Goal: Task Accomplishment & Management: Manage account settings

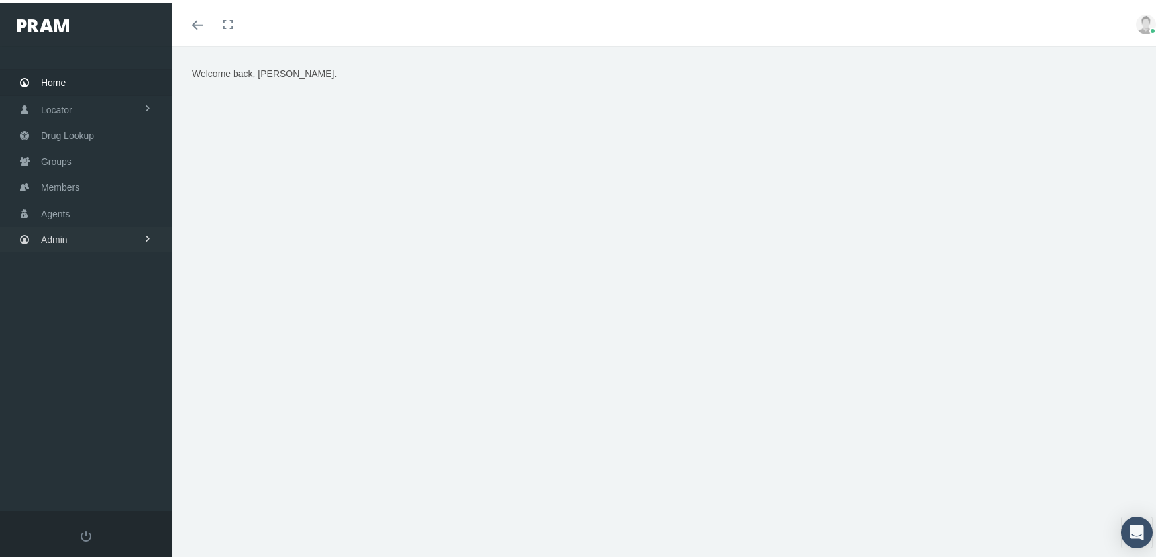
click at [48, 231] on span "Admin" at bounding box center [54, 237] width 27 height 25
click at [107, 449] on span "Eligibility File Uploads" at bounding box center [99, 460] width 90 height 23
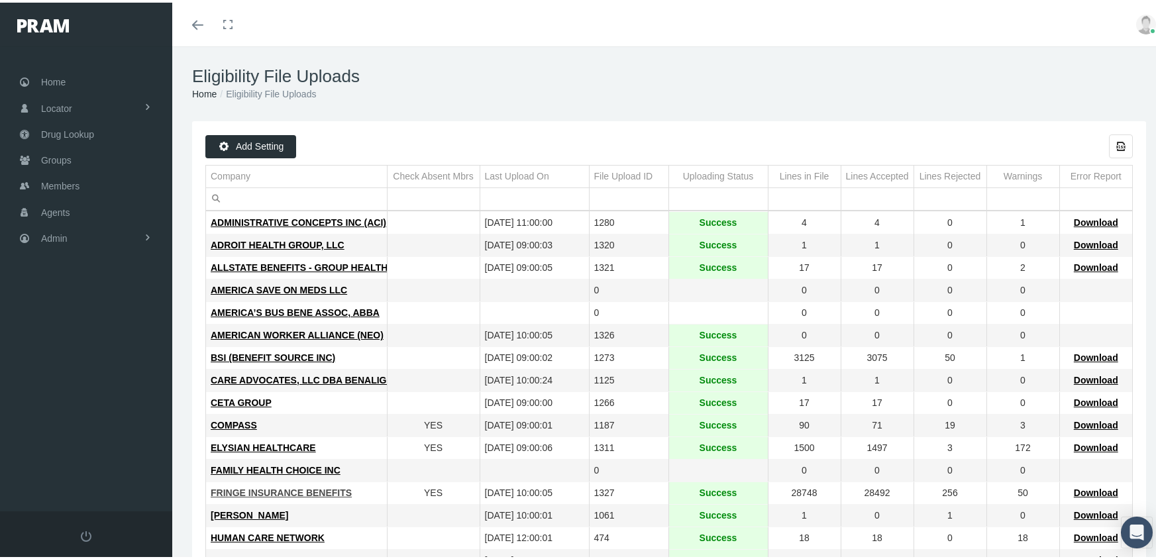
click at [254, 492] on span "FRINGE INSURANCE BENEFITS" at bounding box center [281, 490] width 141 height 11
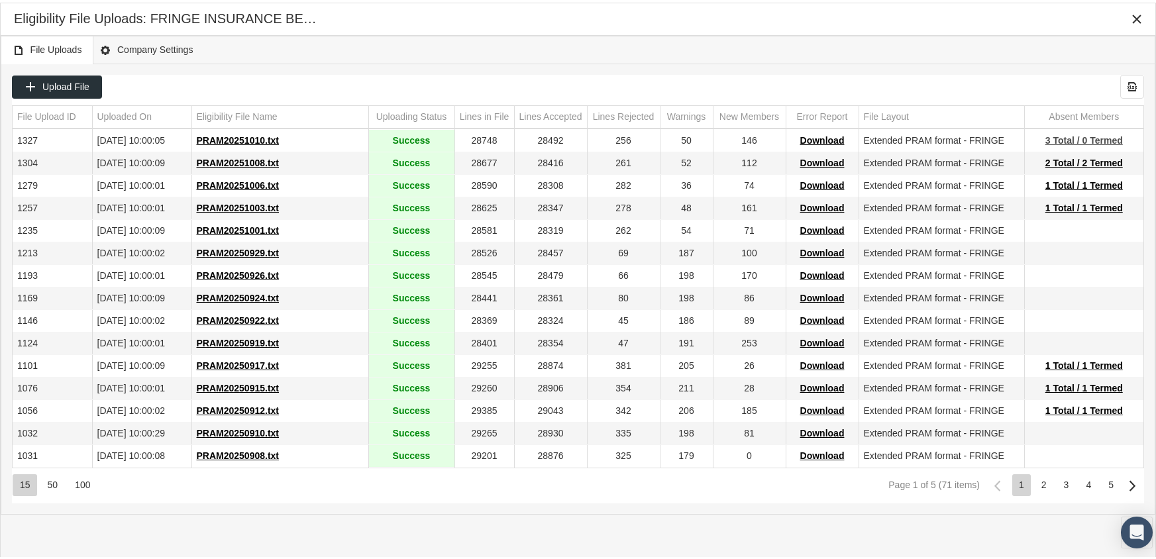
click at [1071, 134] on span "3 Total / 0 Termed" at bounding box center [1085, 138] width 78 height 11
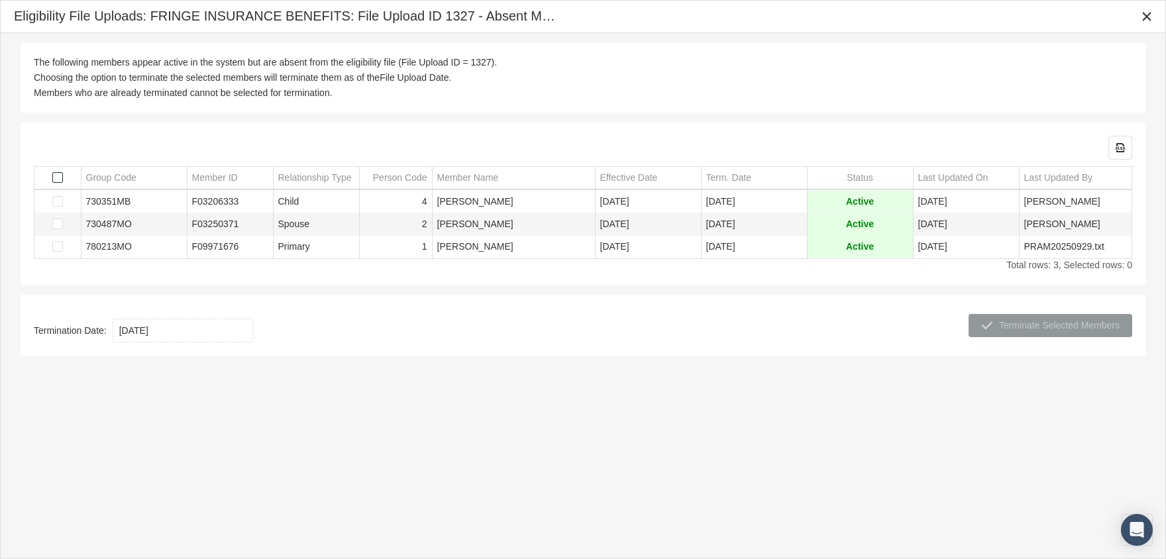
click at [59, 177] on span "Select all" at bounding box center [57, 177] width 11 height 11
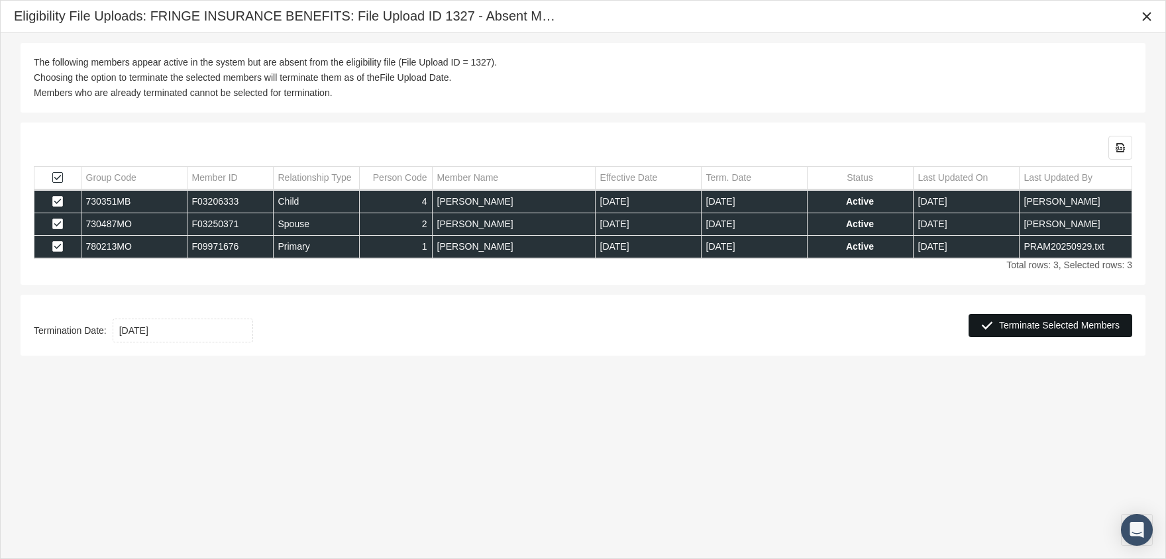
click at [1054, 324] on span "Terminate Selected Members" at bounding box center [1059, 325] width 121 height 11
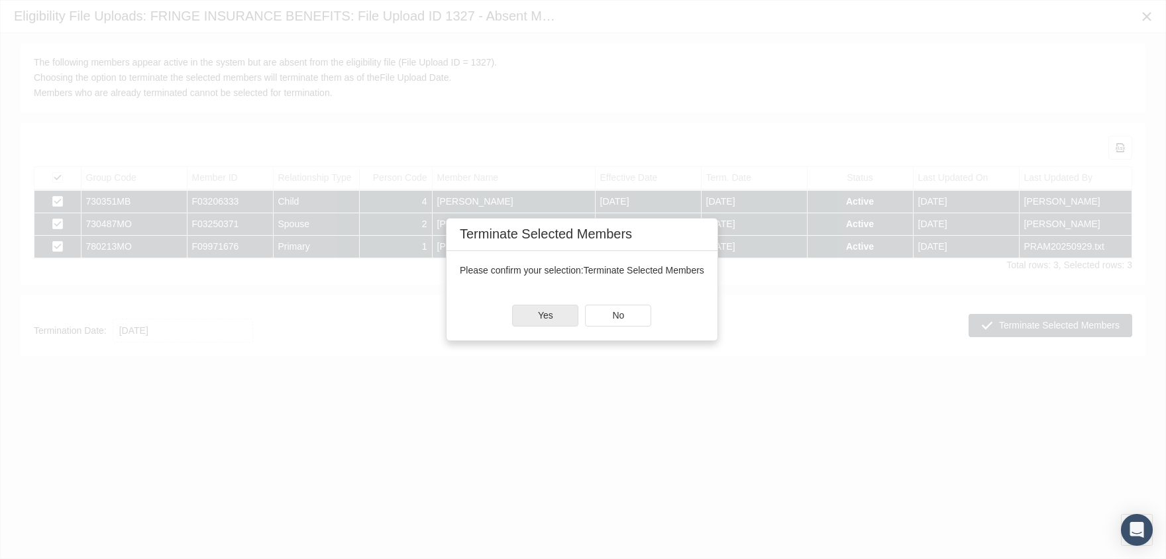
click at [552, 311] on span "Yes" at bounding box center [545, 315] width 15 height 11
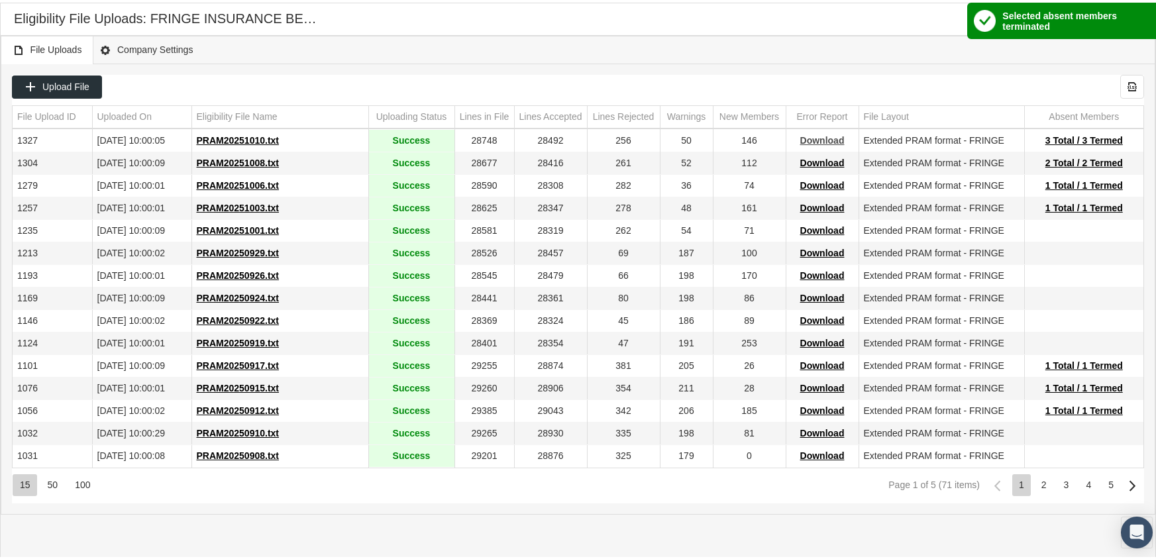
click at [819, 140] on span "Download" at bounding box center [822, 138] width 44 height 11
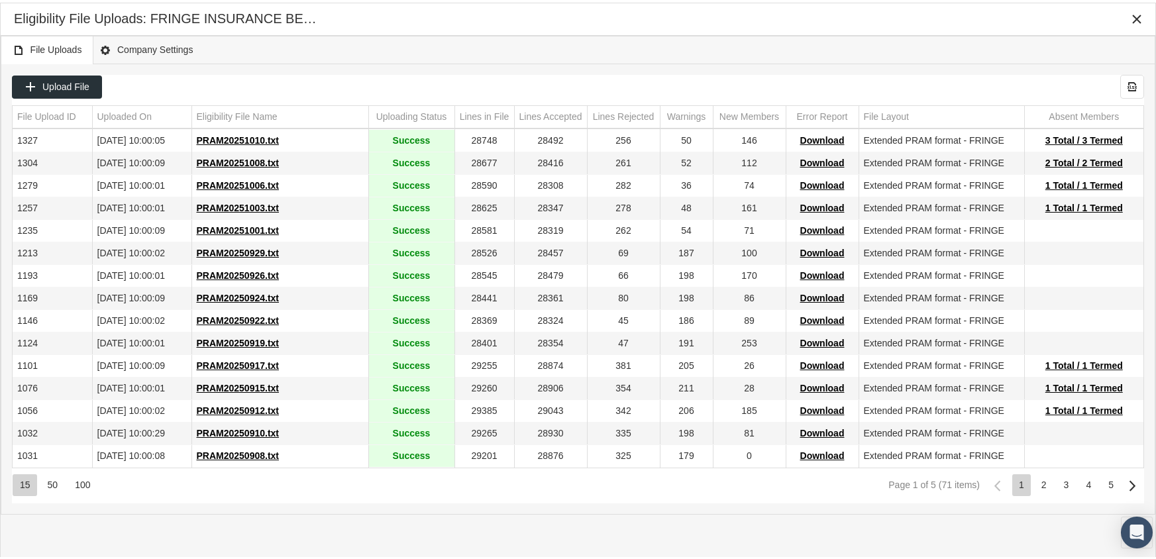
drag, startPoint x: 760, startPoint y: 50, endPoint x: 780, endPoint y: 48, distance: 20.0
click at [772, 49] on div "File Uploads Company Settings" at bounding box center [578, 47] width 1155 height 28
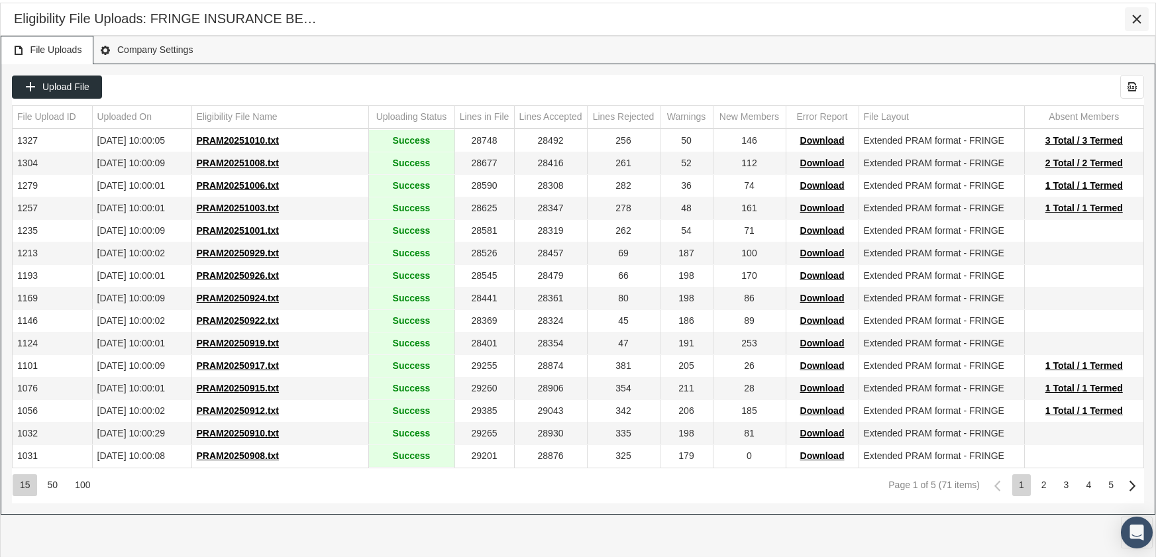
click at [1140, 13] on icon "Close" at bounding box center [1137, 17] width 12 height 12
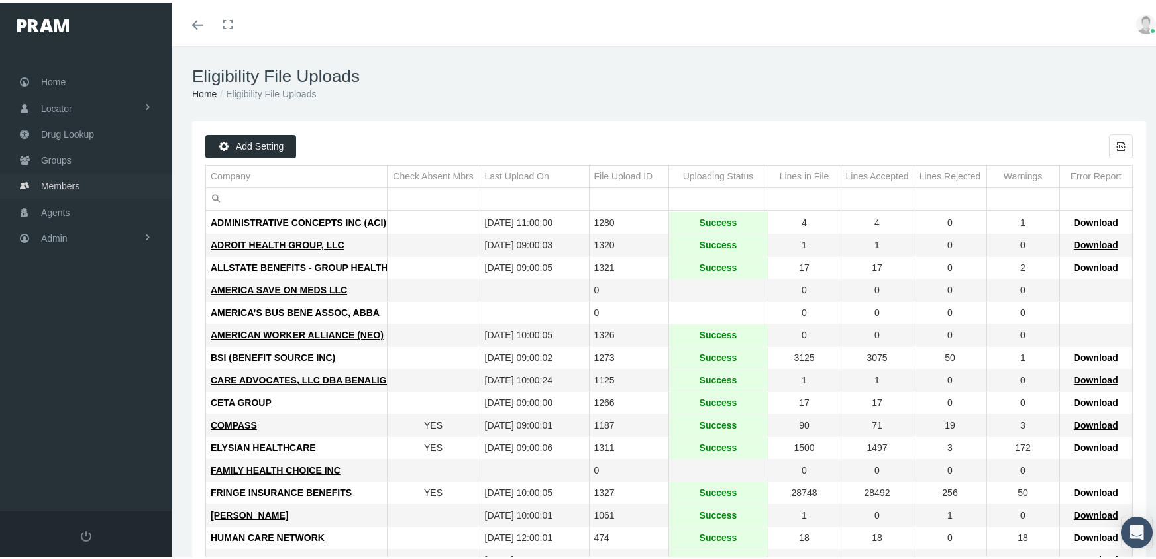
click at [58, 177] on span "Members" at bounding box center [60, 183] width 38 height 25
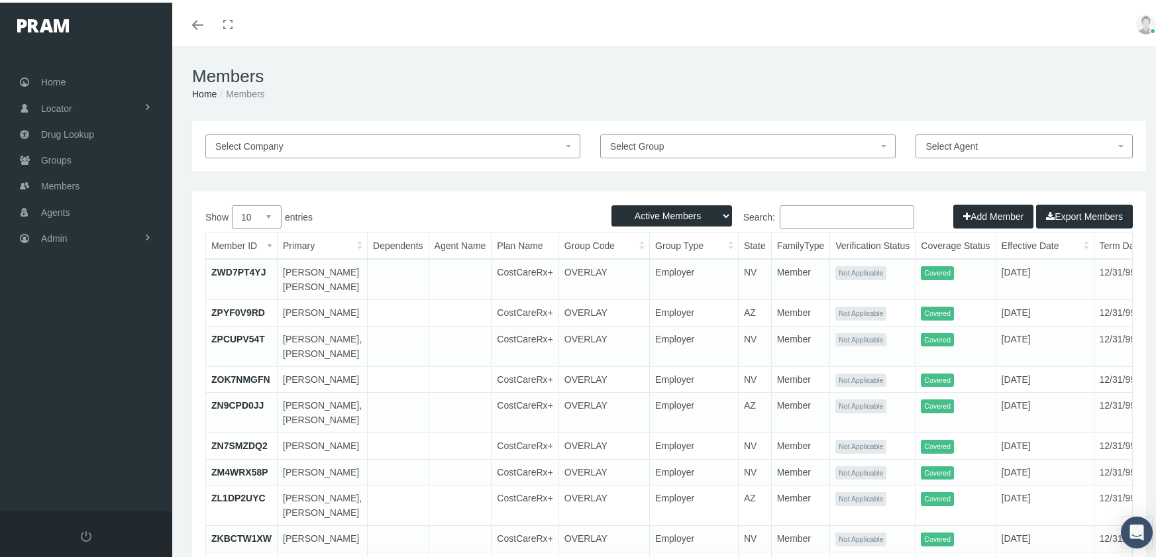
click at [663, 214] on select "Active Members Terminated Members Active & Terminated" at bounding box center [672, 213] width 121 height 21
select select "3"
click at [612, 203] on select "Active Members Terminated Members Active & Terminated" at bounding box center [672, 213] width 121 height 21
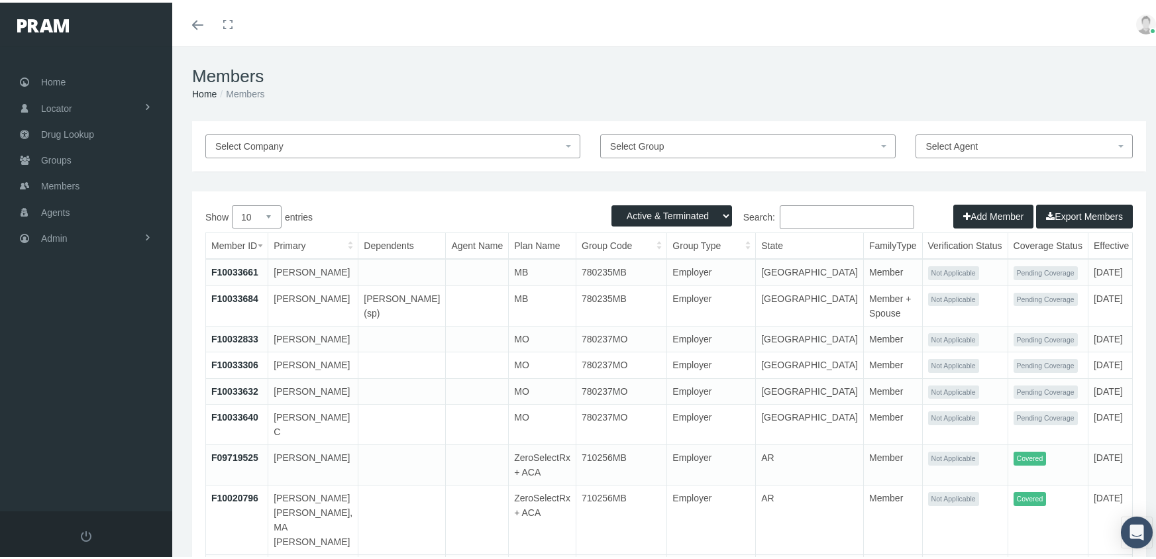
click at [809, 209] on input "Search:" at bounding box center [847, 215] width 135 height 24
paste input "F07976142"
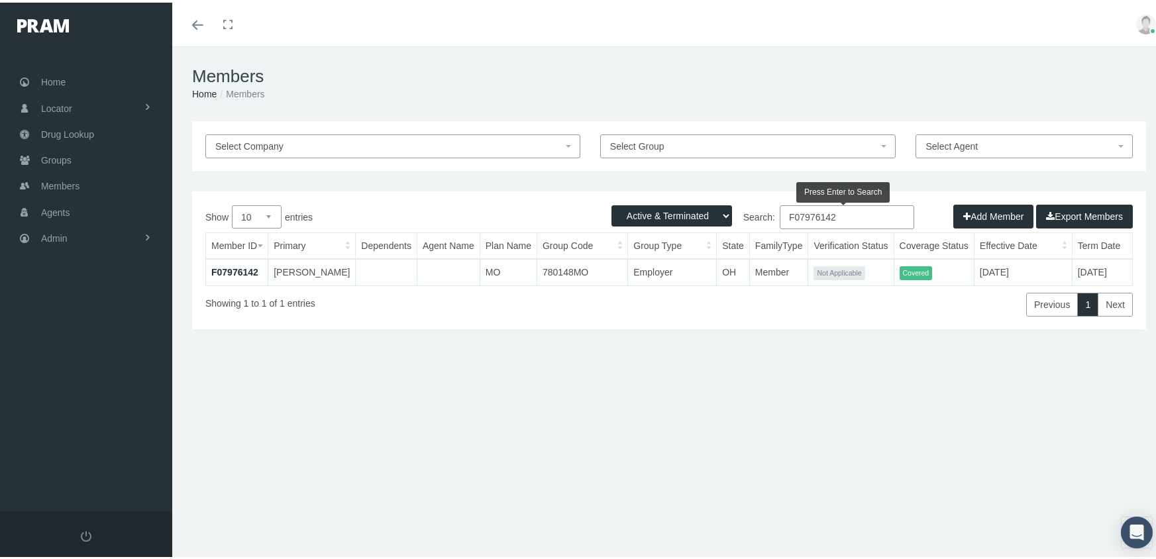
type input "F07976142"
click at [231, 268] on link "F07976142" at bounding box center [234, 269] width 47 height 11
